Goal: Task Accomplishment & Management: Use online tool/utility

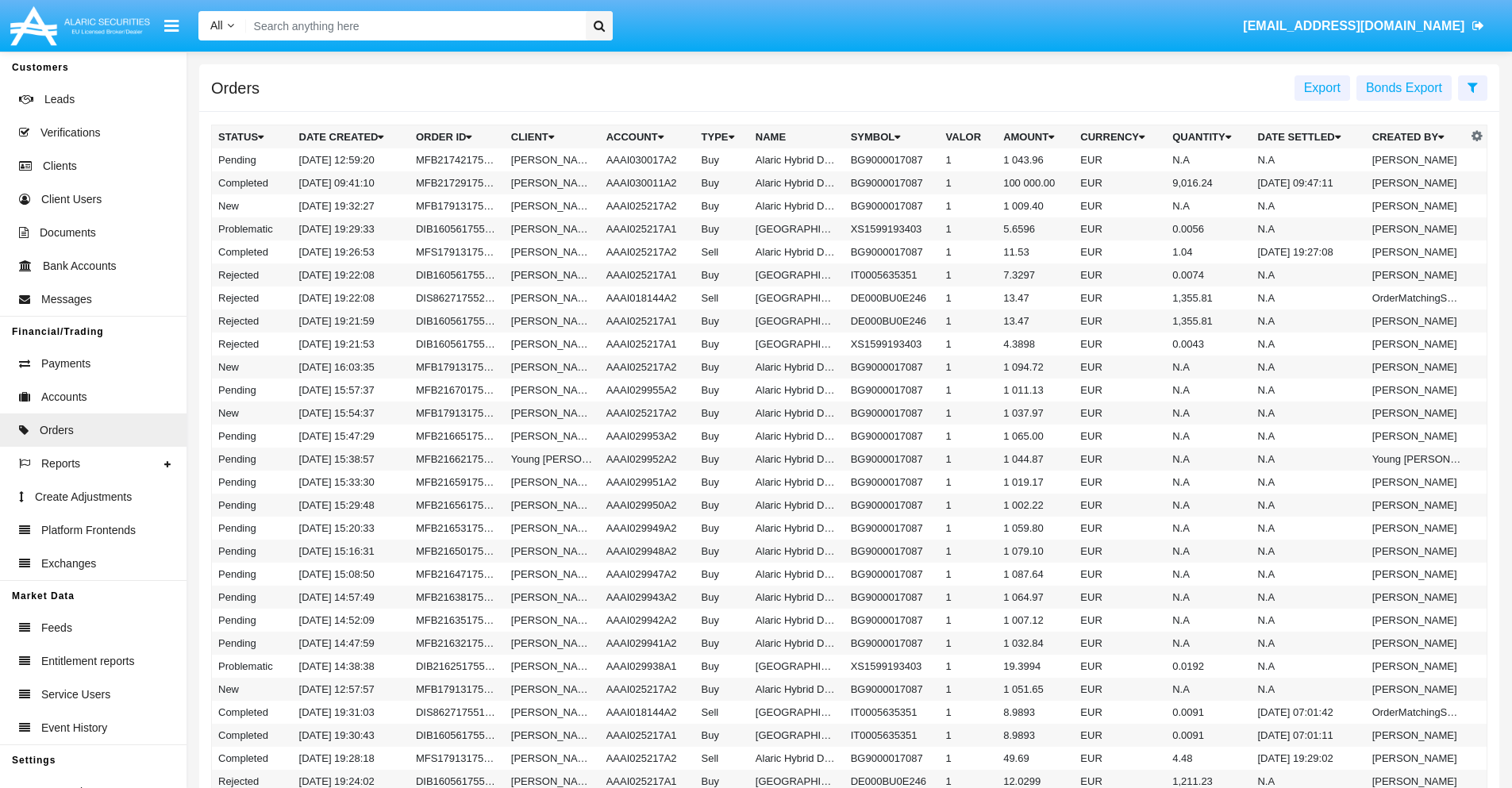
click at [1323, 87] on span "Export" at bounding box center [1323, 88] width 37 height 14
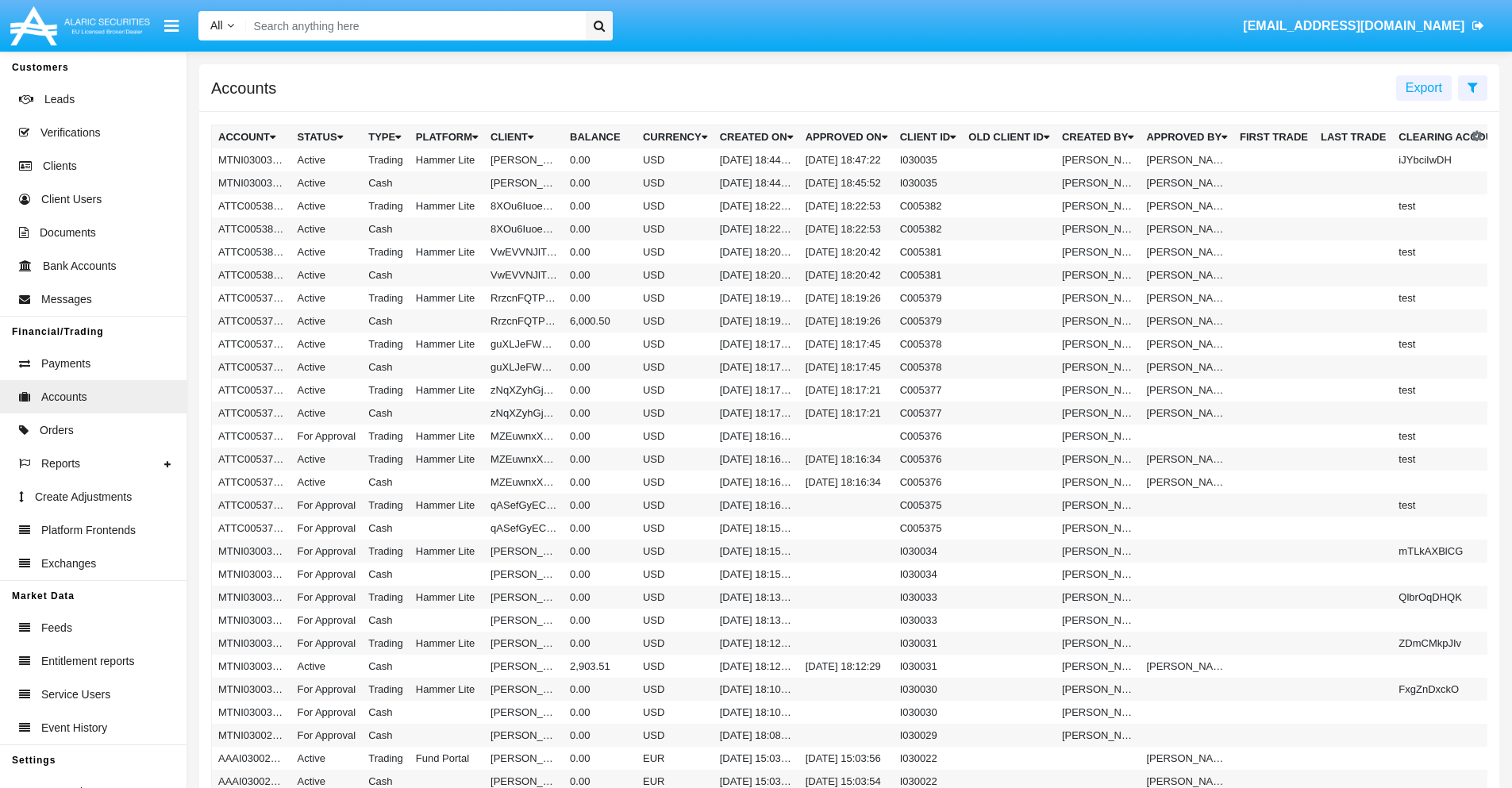
click at [1424, 87] on span "Export" at bounding box center [1424, 88] width 37 height 14
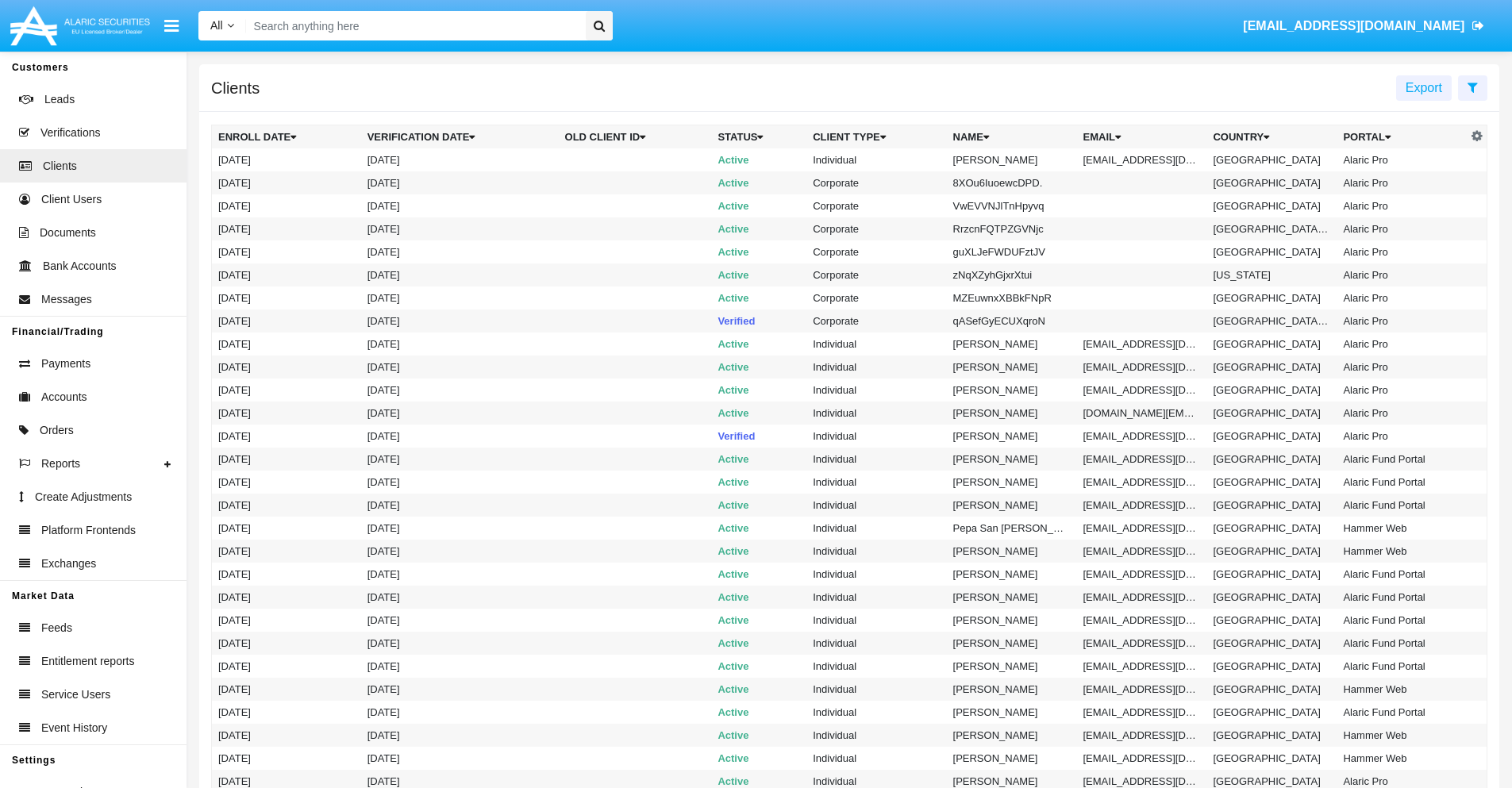
click at [1424, 87] on span "Export" at bounding box center [1424, 88] width 37 height 14
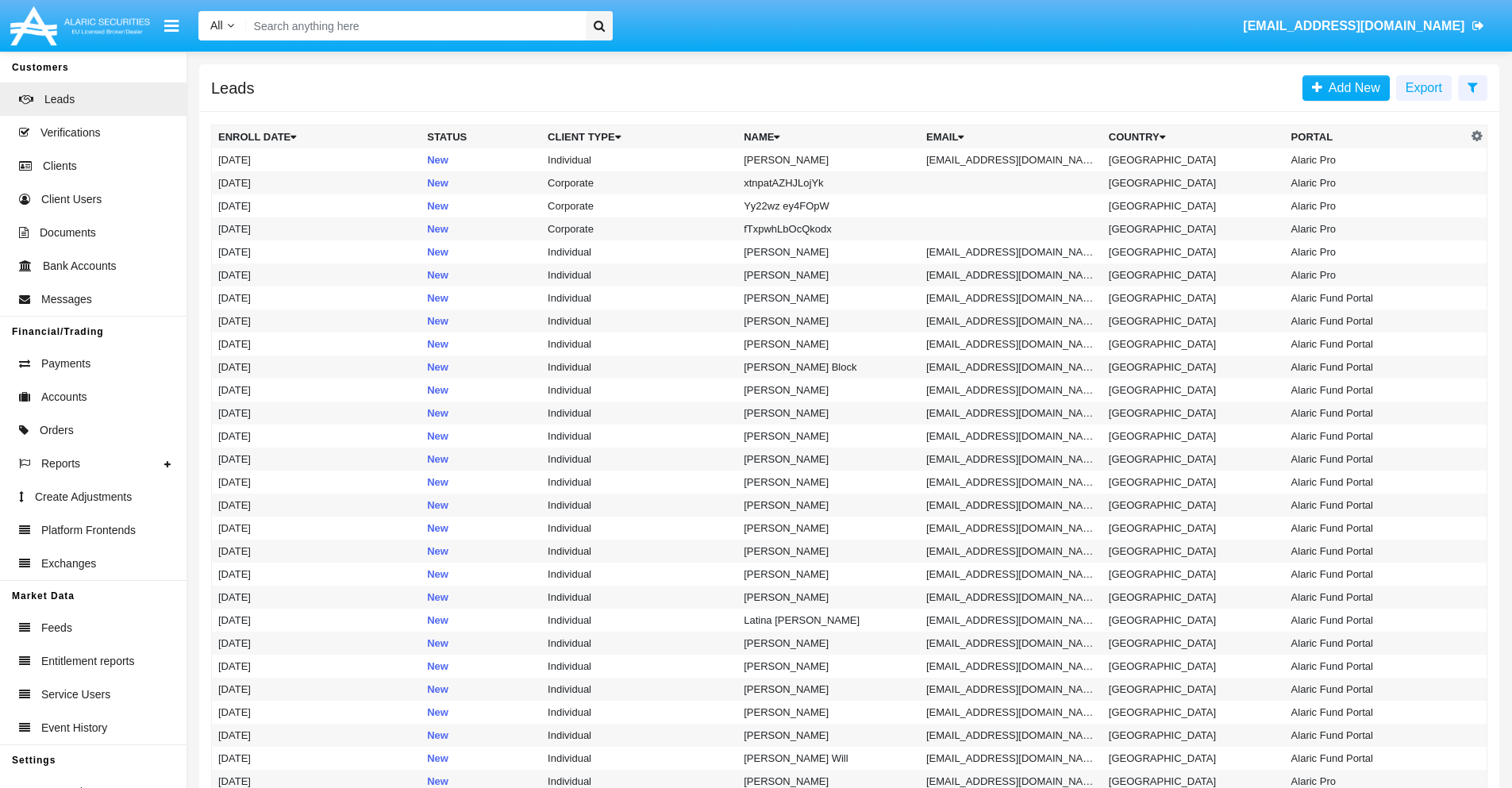
click at [1424, 87] on span "Export" at bounding box center [1424, 88] width 37 height 14
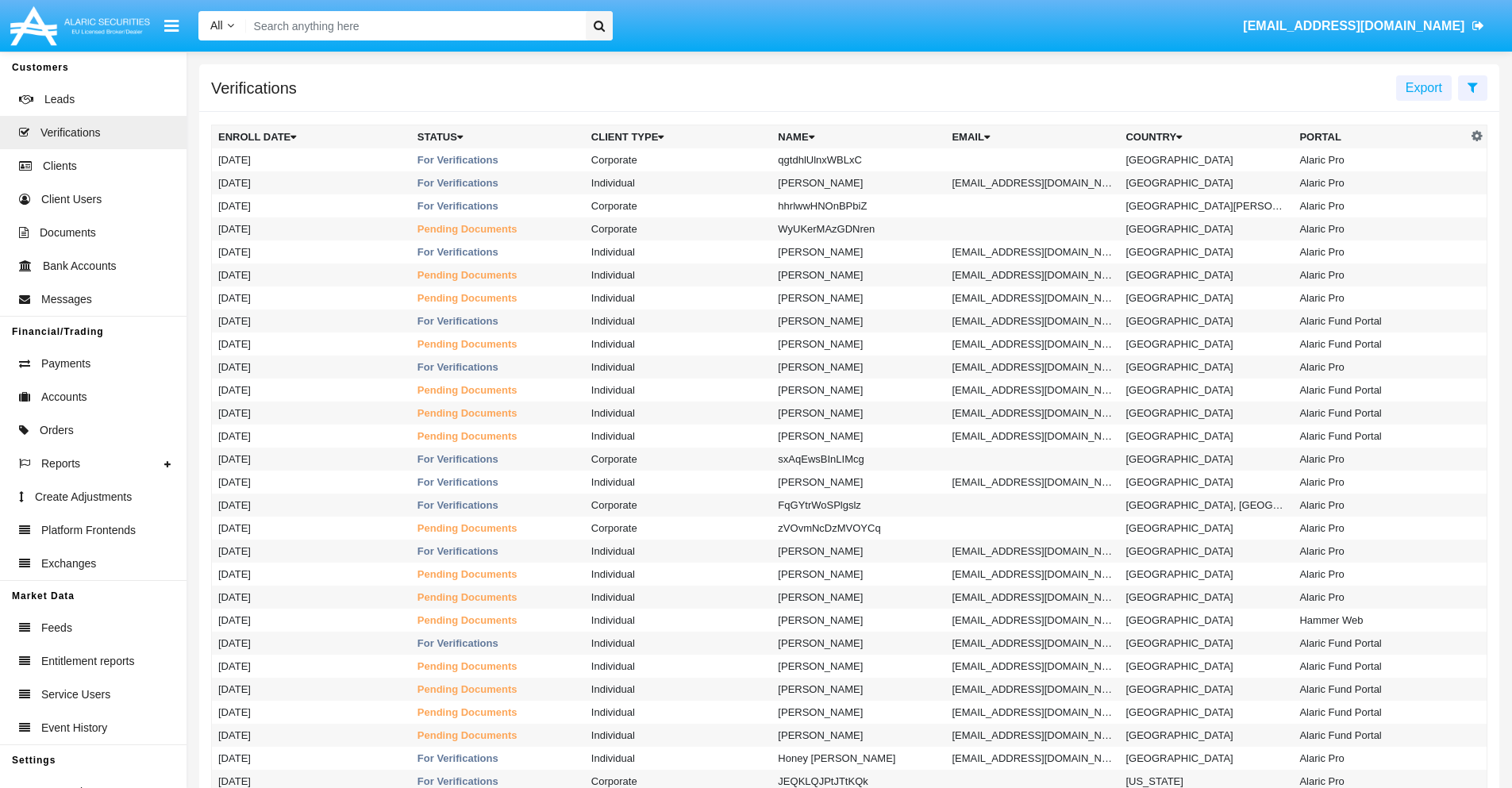
click at [1424, 87] on span "Export" at bounding box center [1424, 88] width 37 height 14
